Goal: Information Seeking & Learning: Learn about a topic

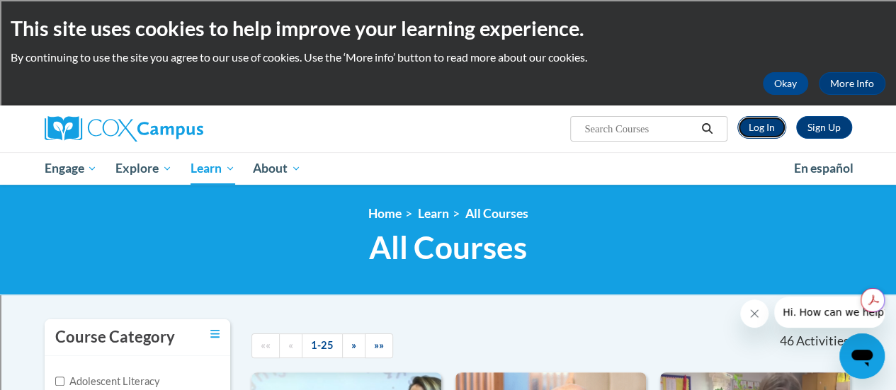
click at [760, 125] on link "Log In" at bounding box center [762, 127] width 49 height 23
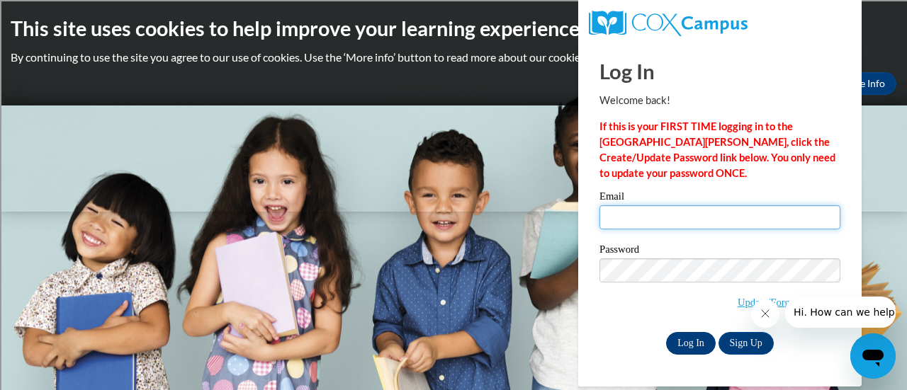
type input "fabiana.azurmendi@rusd.org"
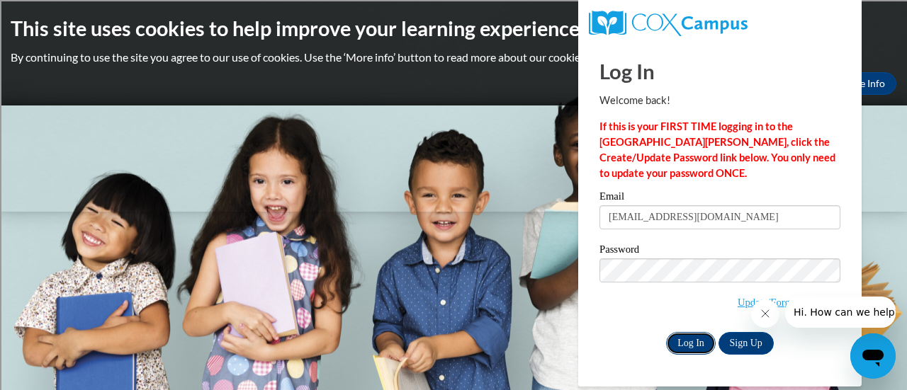
scroll to position [4377, 0]
click at [689, 340] on input "Log In" at bounding box center [691, 343] width 50 height 23
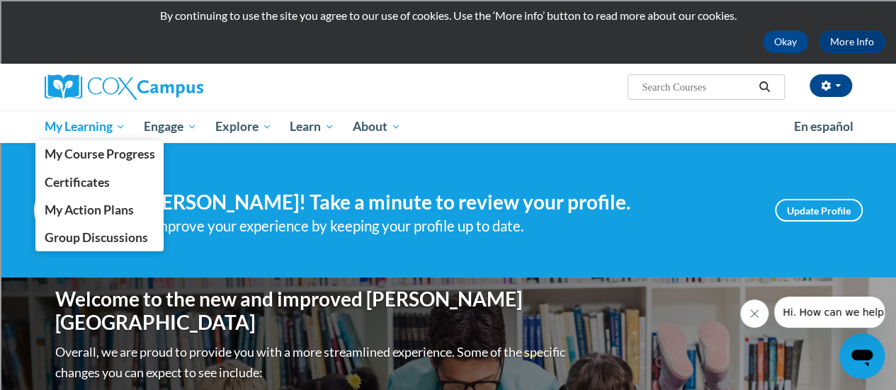
scroll to position [41, 0]
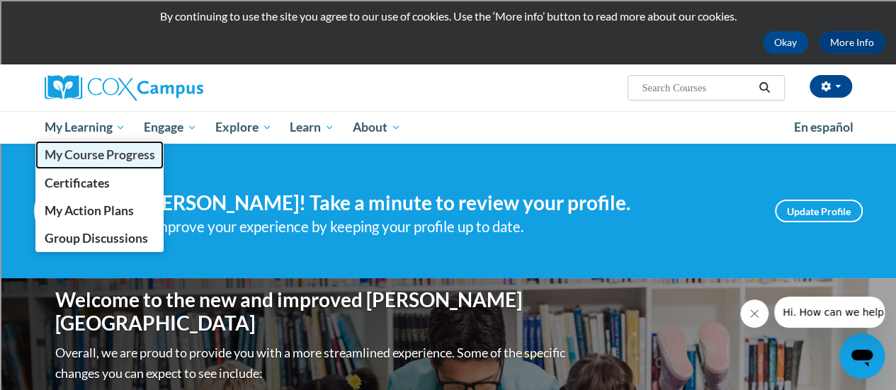
click at [95, 145] on link "My Course Progress" at bounding box center [99, 155] width 129 height 28
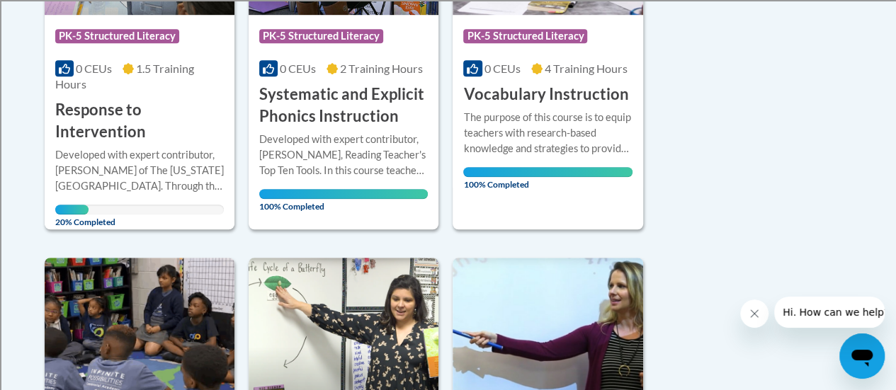
scroll to position [488, 0]
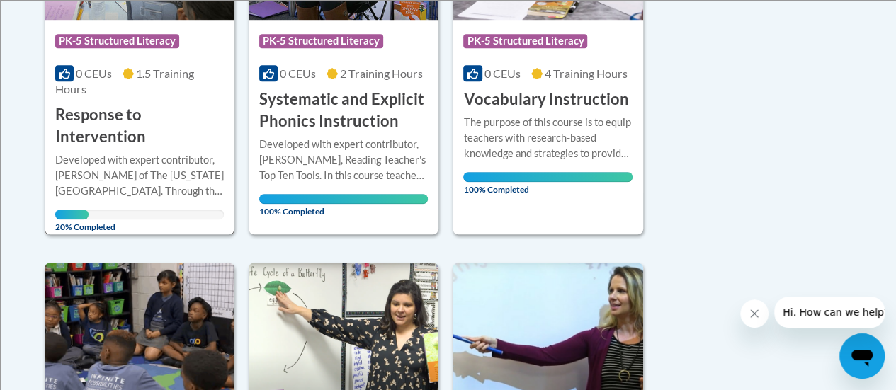
click at [146, 125] on h3 "Response to Intervention" at bounding box center [139, 126] width 169 height 44
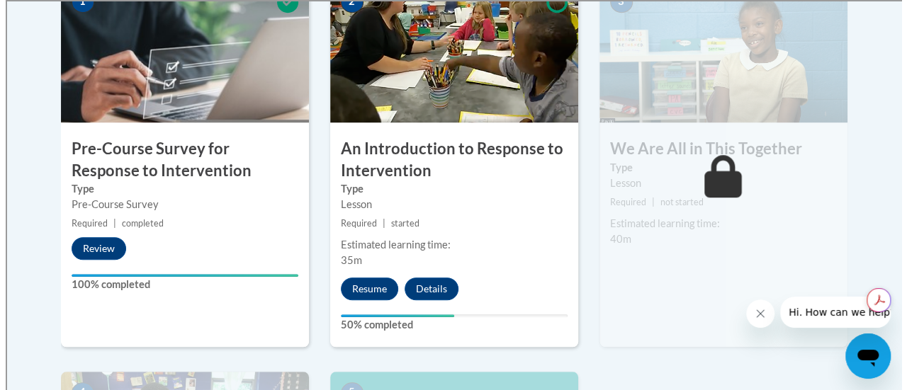
scroll to position [469, 0]
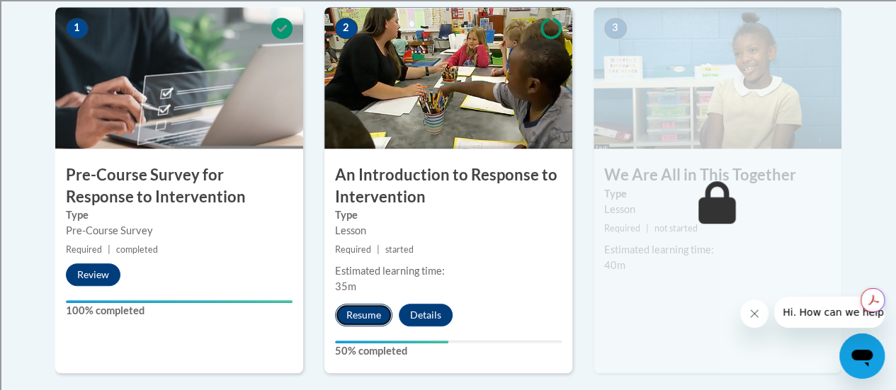
click at [365, 317] on button "Resume" at bounding box center [363, 315] width 57 height 23
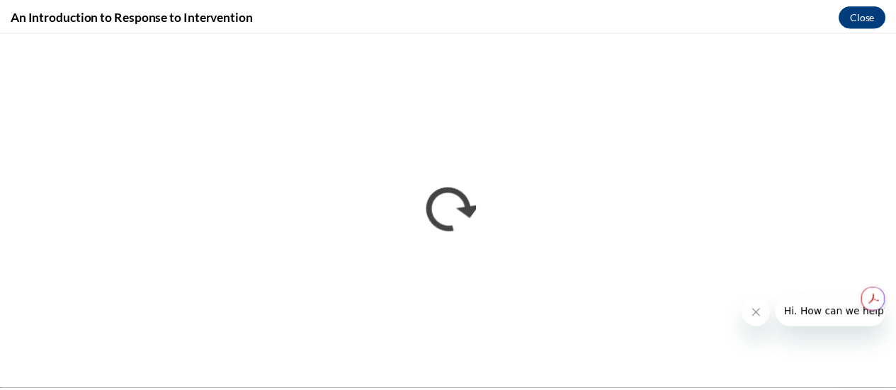
scroll to position [0, 0]
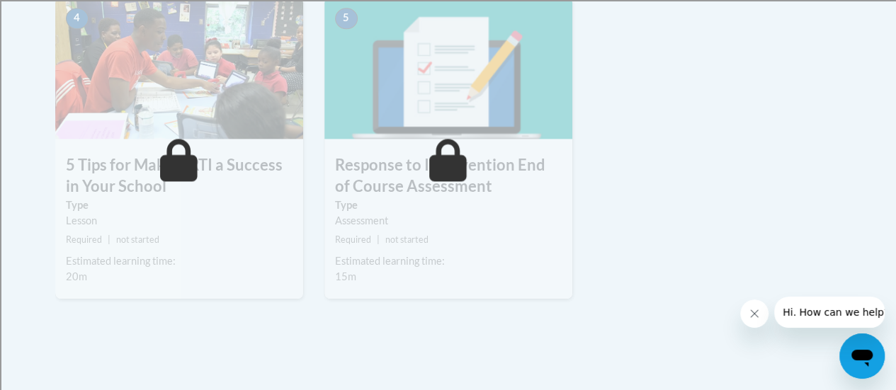
scroll to position [869, 0]
